Goal: Participate in discussion: Engage in conversation with other users on a specific topic

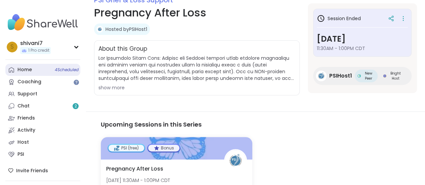
click at [46, 72] on link "Home 4 Scheduled" at bounding box center [42, 70] width 75 height 12
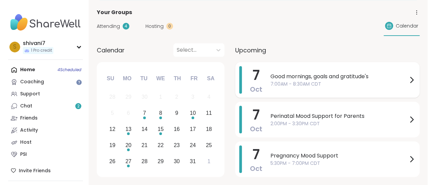
scroll to position [34, 0]
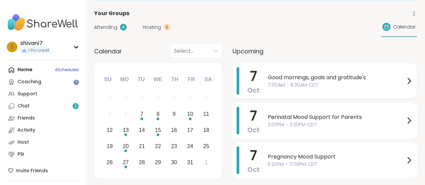
click at [329, 72] on div "Good mornings, goals and gratitude's 7:00AM - 8:30AM CDT" at bounding box center [340, 81] width 145 height 28
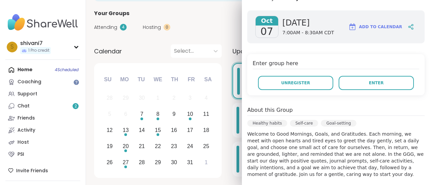
scroll to position [101, 0]
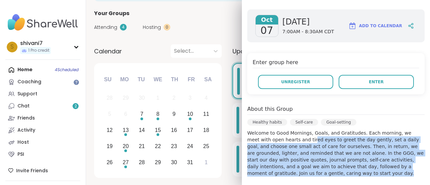
drag, startPoint x: 281, startPoint y: 126, endPoint x: 361, endPoint y: 158, distance: 86.5
click at [361, 158] on p "Welcome to Good Mornings, Goals, and Gratitudes. Each morning, we meet with ope…" at bounding box center [335, 153] width 177 height 47
click at [285, 149] on p "Welcome to Good Mornings, Goals, and Gratitudes. Each morning, we meet with ope…" at bounding box center [335, 153] width 177 height 47
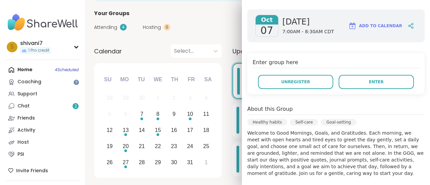
click at [295, 170] on div "[DATE] [DATE] 7:00AM - 8:30AM CDT Add to Calendar Enter group here Unregister E…" at bounding box center [336, 154] width 188 height 301
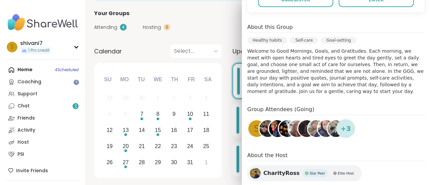
scroll to position [218, 0]
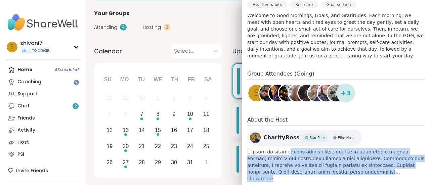
drag, startPoint x: 278, startPoint y: 138, endPoint x: 346, endPoint y: 163, distance: 72.5
click at [346, 163] on div "CharityRoss Star Peer Elite Host show more" at bounding box center [335, 156] width 177 height 52
click at [300, 148] on span at bounding box center [335, 161] width 177 height 27
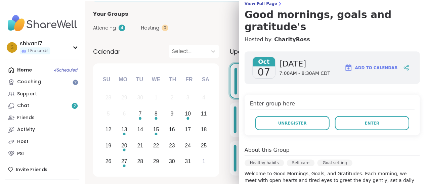
scroll to position [101, 0]
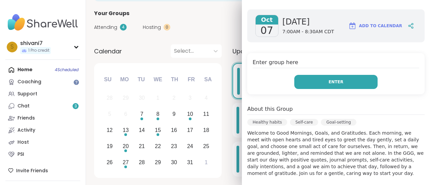
click at [318, 75] on button "Enter" at bounding box center [335, 82] width 83 height 14
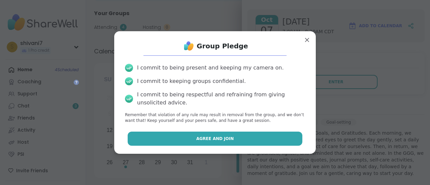
click at [225, 136] on span "Agree and Join" at bounding box center [215, 139] width 38 height 6
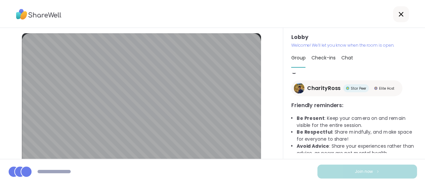
scroll to position [33, 0]
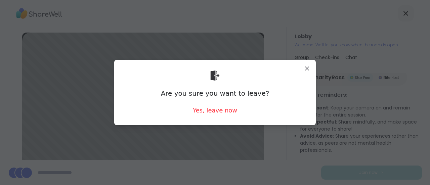
click at [216, 108] on div "Yes, leave now" at bounding box center [215, 110] width 44 height 8
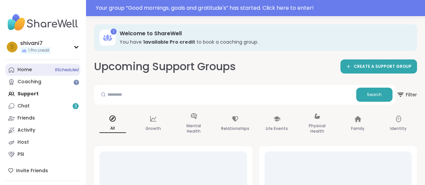
click at [60, 68] on span "9 Scheduled" at bounding box center [67, 69] width 24 height 5
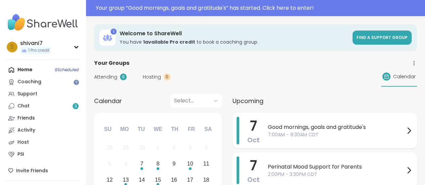
click at [291, 126] on span "Good mornings, goals and gratitude's" at bounding box center [336, 127] width 137 height 8
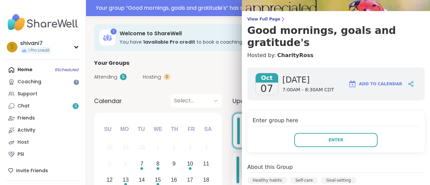
scroll to position [67, 0]
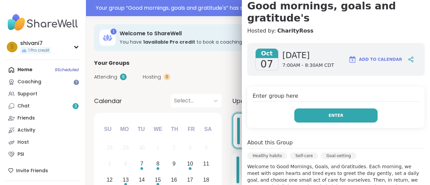
click at [316, 108] on button "Enter" at bounding box center [335, 115] width 83 height 14
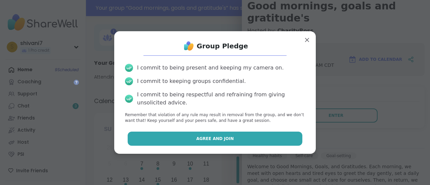
click at [215, 136] on span "Agree and Join" at bounding box center [215, 139] width 38 height 6
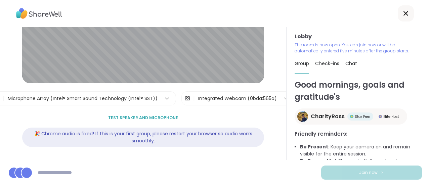
scroll to position [85, 0]
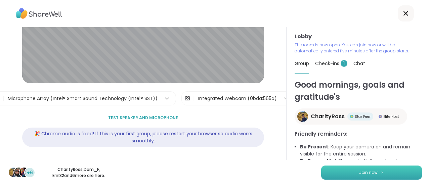
click at [328, 166] on button "Join now" at bounding box center [371, 173] width 101 height 14
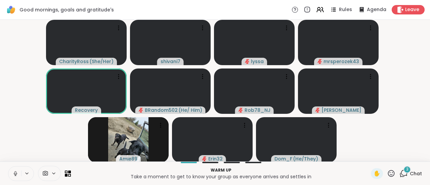
scroll to position [0, 0]
click at [401, 171] on icon at bounding box center [404, 173] width 6 height 6
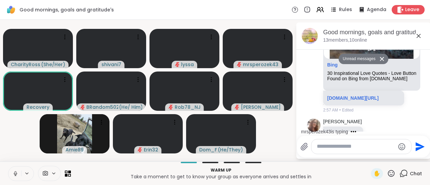
scroll to position [163, 0]
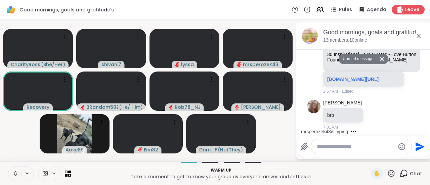
click at [420, 35] on icon at bounding box center [418, 36] width 8 height 8
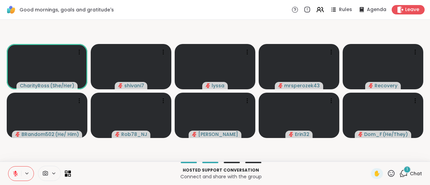
scroll to position [0, 0]
click at [339, 11] on span "Rules" at bounding box center [346, 9] width 14 height 7
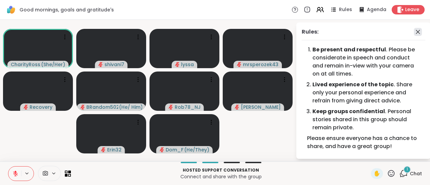
click at [414, 29] on icon at bounding box center [418, 32] width 8 height 8
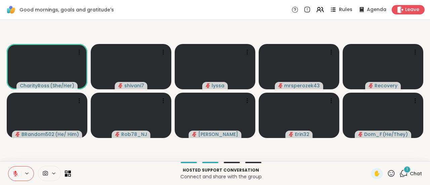
click at [333, 13] on icon at bounding box center [333, 9] width 8 height 8
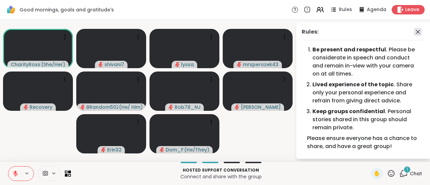
click at [414, 31] on icon at bounding box center [418, 32] width 8 height 8
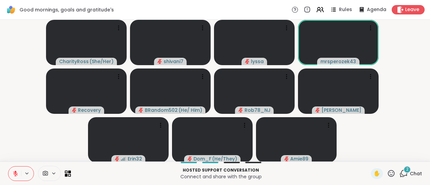
click at [404, 173] on div "2" at bounding box center [406, 169] width 7 height 7
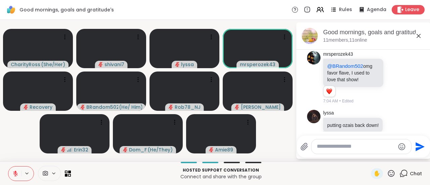
scroll to position [277, 0]
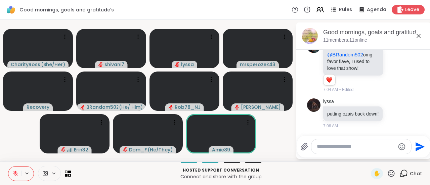
click at [418, 35] on icon at bounding box center [418, 36] width 8 height 8
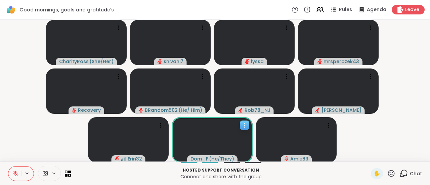
scroll to position [0, 0]
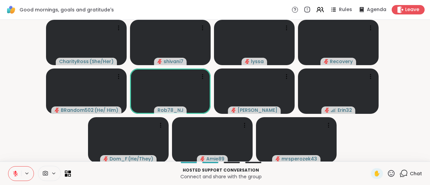
click at [400, 171] on icon at bounding box center [403, 173] width 8 height 8
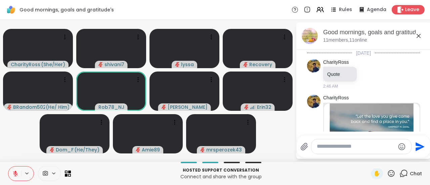
scroll to position [254, 0]
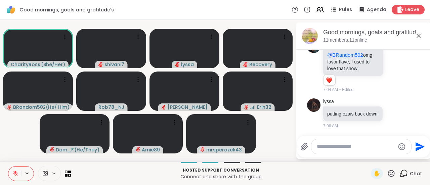
click at [418, 33] on icon at bounding box center [418, 36] width 8 height 8
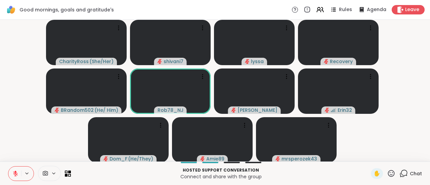
click at [30, 173] on button at bounding box center [27, 174] width 12 height 6
click at [4, 74] on div "CharityRoss ( She/Her ) shivani7 lyssa Recovery BRandom502 ( He/ Him ) Rob78_NJ…" at bounding box center [215, 91] width 430 height 142
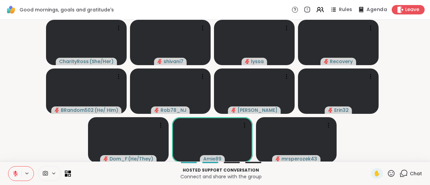
click at [359, 9] on icon at bounding box center [361, 9] width 4 height 5
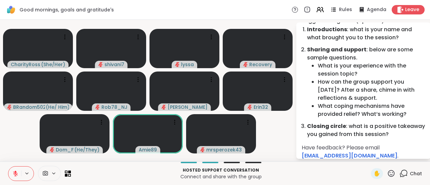
scroll to position [56, 0]
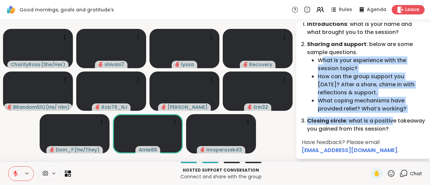
drag, startPoint x: 321, startPoint y: 56, endPoint x: 389, endPoint y: 113, distance: 89.1
click at [389, 113] on ol "Suggested agenda (optional): Introductions : what is your name and what brought…" at bounding box center [363, 72] width 124 height 122
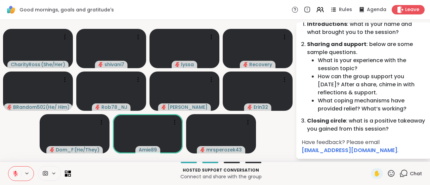
click at [363, 130] on li "Closing circle : what is a positive takeaway you gained from this session?" at bounding box center [366, 125] width 118 height 16
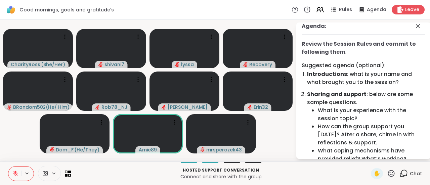
scroll to position [0, 0]
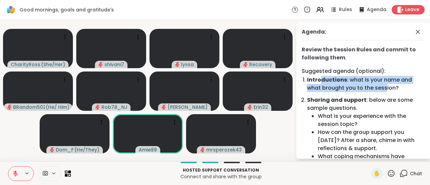
click at [385, 90] on li "Introductions : what is your name and what brought you to the session?" at bounding box center [366, 84] width 118 height 16
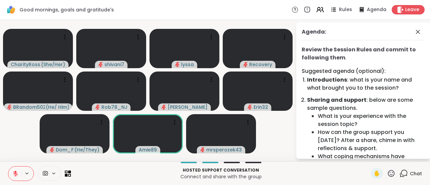
click at [348, 133] on li "How can the group support you [DATE]? After a share, chime in with reflections …" at bounding box center [371, 140] width 107 height 24
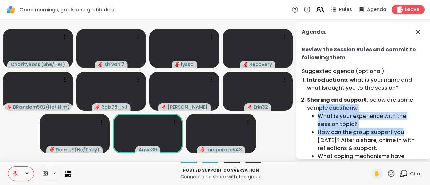
drag, startPoint x: 320, startPoint y: 107, endPoint x: 404, endPoint y: 134, distance: 88.1
click at [404, 134] on li "Sharing and support : below are some sample questions. What is your experience …" at bounding box center [366, 132] width 118 height 73
click at [404, 134] on li "How can the group support you [DATE]? After a share, chime in with reflections …" at bounding box center [371, 140] width 107 height 24
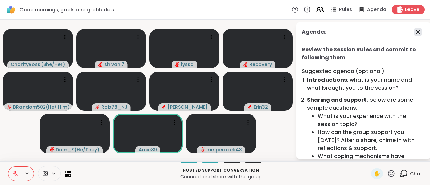
click at [414, 29] on icon at bounding box center [418, 32] width 8 height 8
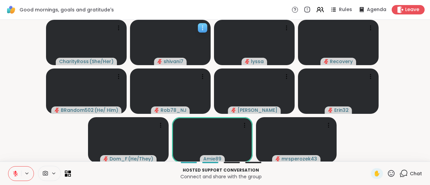
click at [202, 30] on icon at bounding box center [202, 28] width 7 height 7
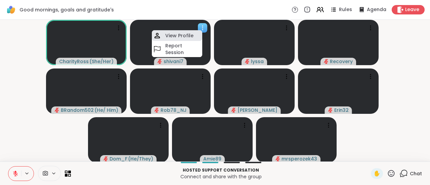
click at [191, 35] on h4 "View Profile" at bounding box center [179, 35] width 28 height 7
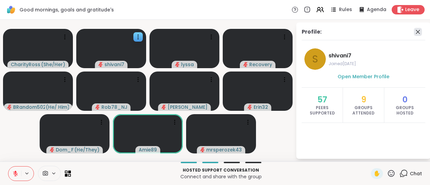
click at [417, 28] on icon at bounding box center [418, 32] width 8 height 8
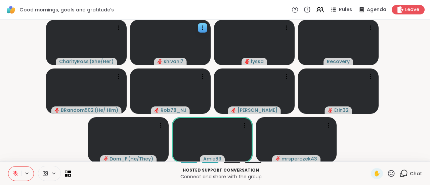
click at [410, 175] on span "Chat" at bounding box center [416, 173] width 12 height 7
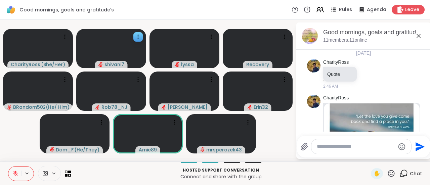
scroll to position [254, 0]
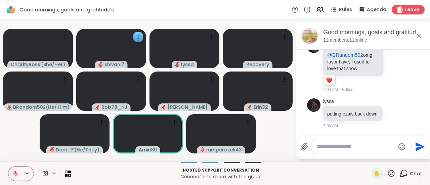
click at [333, 141] on div at bounding box center [361, 146] width 100 height 14
click at [419, 33] on icon at bounding box center [418, 36] width 8 height 8
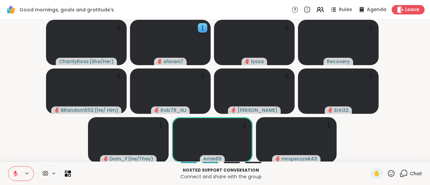
click at [410, 174] on span "Chat" at bounding box center [416, 173] width 12 height 7
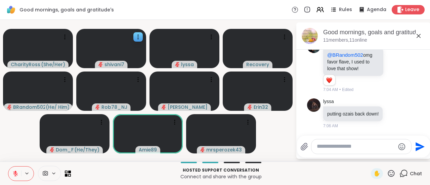
click at [335, 149] on textarea "Type your message" at bounding box center [356, 146] width 78 height 7
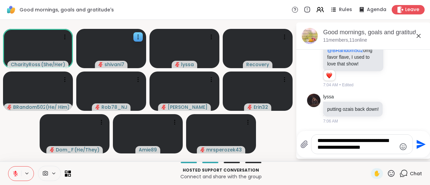
type textarea "**********"
click at [415, 142] on icon "Send" at bounding box center [420, 144] width 11 height 11
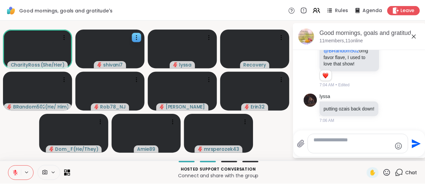
scroll to position [303, 0]
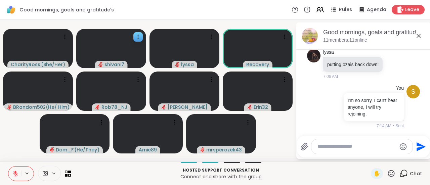
click at [420, 35] on icon at bounding box center [418, 36] width 8 height 8
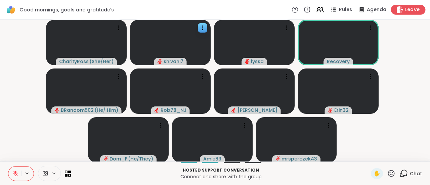
click at [405, 9] on span "Leave" at bounding box center [412, 9] width 15 height 7
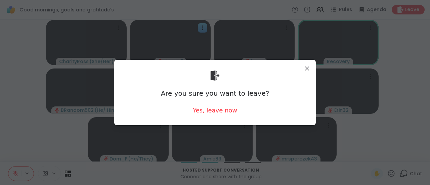
click at [214, 109] on div "Yes, leave now" at bounding box center [215, 110] width 44 height 8
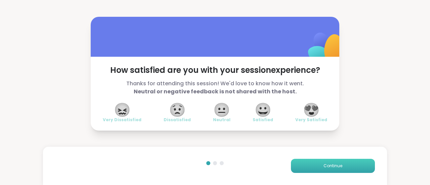
click at [337, 165] on button "Continue" at bounding box center [333, 166] width 84 height 14
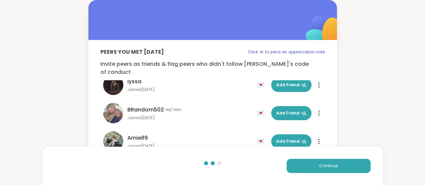
scroll to position [161, 0]
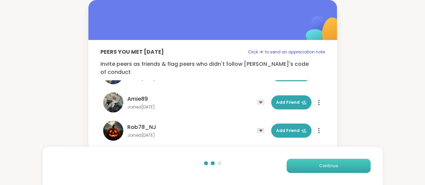
click at [335, 167] on span "Continue" at bounding box center [328, 166] width 19 height 6
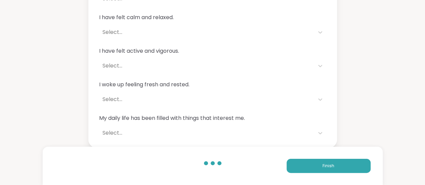
scroll to position [0, 0]
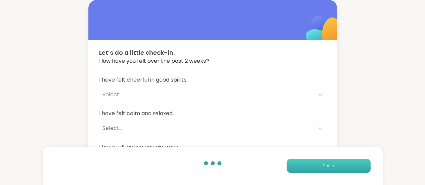
click at [351, 164] on button "Finish" at bounding box center [328, 166] width 84 height 14
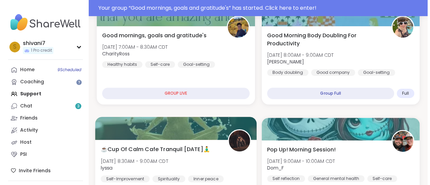
scroll to position [67, 0]
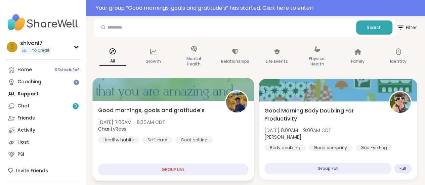
click at [211, 102] on div "Good mornings, goals and gratitude's [DATE] 7:00AM - 8:30AM CDT CharityRoss Hea…" at bounding box center [172, 141] width 161 height 80
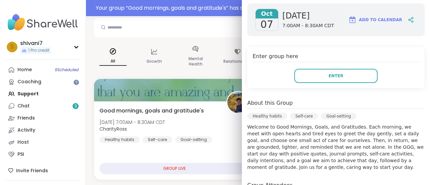
scroll to position [151, 0]
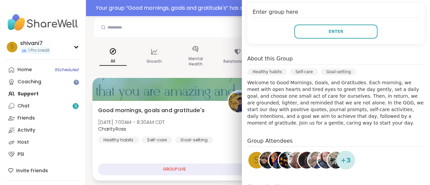
click at [207, 116] on div "Good mornings, goals and gratitude's [DATE] 7:00AM - 8:30AM CDT CharityRoss Hea…" at bounding box center [174, 124] width 153 height 37
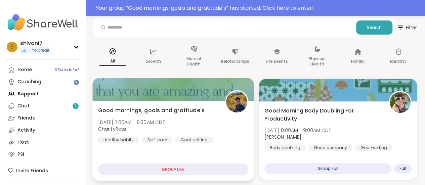
click at [168, 169] on div "GROUP LIVE" at bounding box center [173, 169] width 150 height 12
click at [187, 167] on div "GROUP LIVE" at bounding box center [173, 169] width 150 height 12
drag, startPoint x: 196, startPoint y: 162, endPoint x: 192, endPoint y: 163, distance: 4.2
click at [193, 163] on div "Good mornings, goals and gratitude's [DATE] 7:00AM - 8:30AM CDT CharityRoss Hea…" at bounding box center [172, 141] width 161 height 80
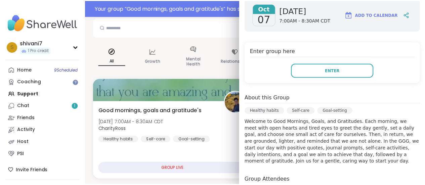
scroll to position [17, 0]
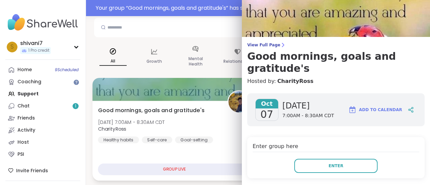
click at [165, 130] on span "CharityRoss" at bounding box center [131, 129] width 67 height 7
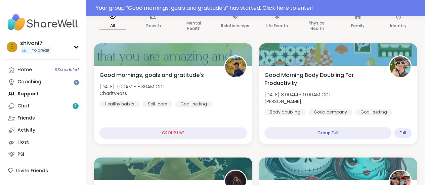
scroll to position [67, 0]
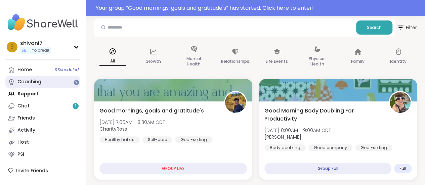
click at [32, 85] on link "Coaching" at bounding box center [42, 82] width 75 height 12
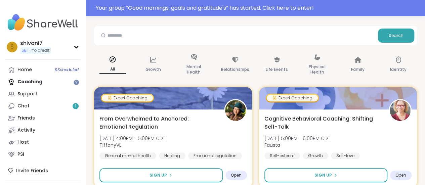
scroll to position [67, 0]
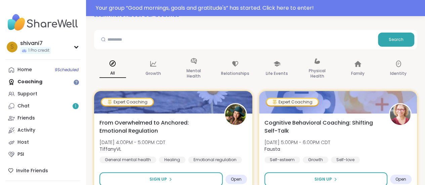
click at [35, 80] on div "Home 9 Scheduled Coaching Support Chat 1 Friends Activity Host PSI" at bounding box center [42, 112] width 75 height 97
click at [34, 108] on link "Chat 1" at bounding box center [42, 106] width 75 height 12
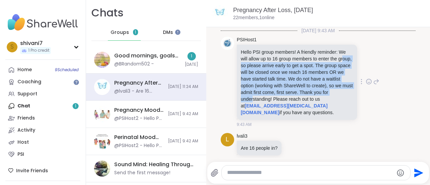
drag, startPoint x: 253, startPoint y: 67, endPoint x: 318, endPoint y: 100, distance: 73.3
click at [318, 100] on p "Hello PSI group members! A friendly reminder: We will allow up to 16 group memb…" at bounding box center [297, 82] width 112 height 67
click at [284, 88] on p "Hello PSI group members! A friendly reminder: We will allow up to 16 group memb…" at bounding box center [297, 82] width 112 height 67
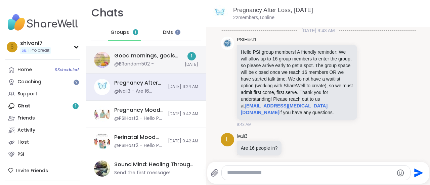
click at [140, 55] on div "Good mornings, goals and gratitude's, [DATE]" at bounding box center [147, 55] width 66 height 7
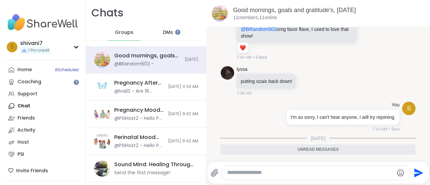
scroll to position [448, 0]
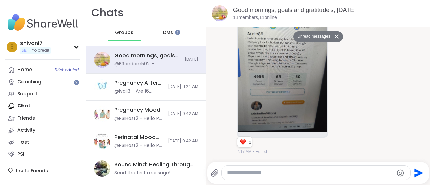
click at [252, 173] on textarea "Type your message" at bounding box center [310, 172] width 166 height 7
click at [175, 32] on div at bounding box center [177, 31] width 5 height 5
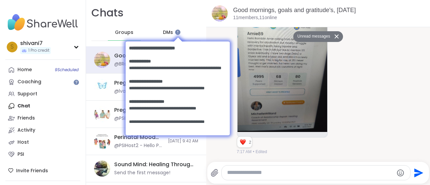
click at [121, 34] on body at bounding box center [177, 87] width 117 height 117
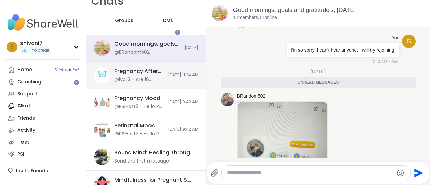
scroll to position [23, 0]
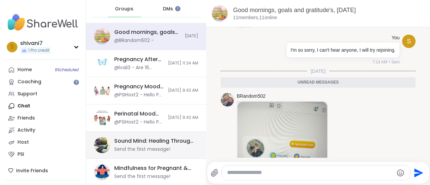
click at [135, 149] on div "Send the first message!" at bounding box center [142, 149] width 56 height 7
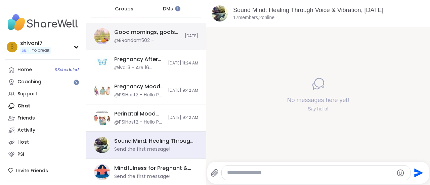
click at [133, 39] on div "@BRandom502 -" at bounding box center [134, 40] width 40 height 7
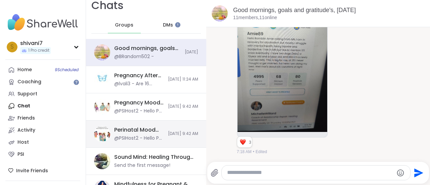
scroll to position [0, 0]
